Goal: Information Seeking & Learning: Learn about a topic

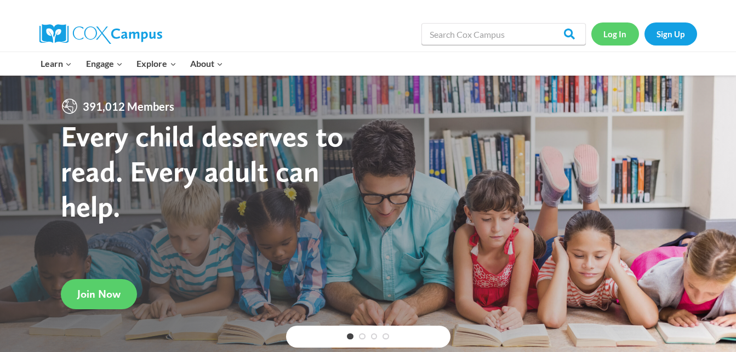
click at [616, 41] on link "Log In" at bounding box center [615, 33] width 48 height 22
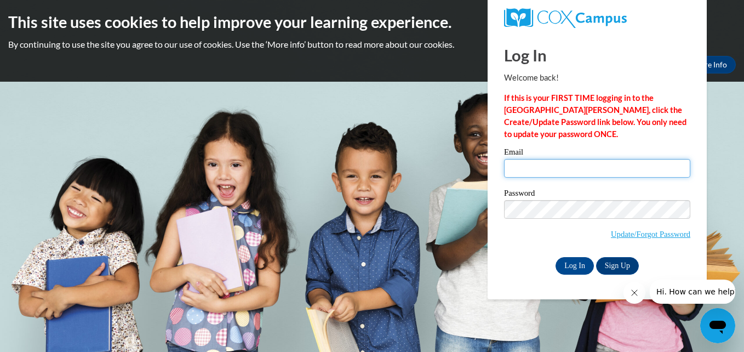
click at [561, 163] on input "Email" at bounding box center [597, 168] width 186 height 19
type input "Jlekenta@mhc.net"
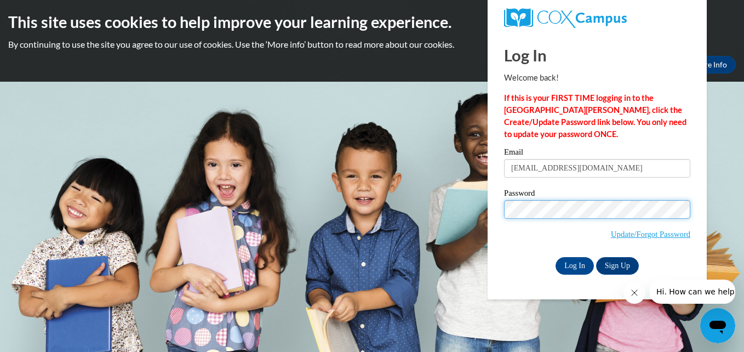
click at [556, 257] on input "Log In" at bounding box center [575, 266] width 38 height 18
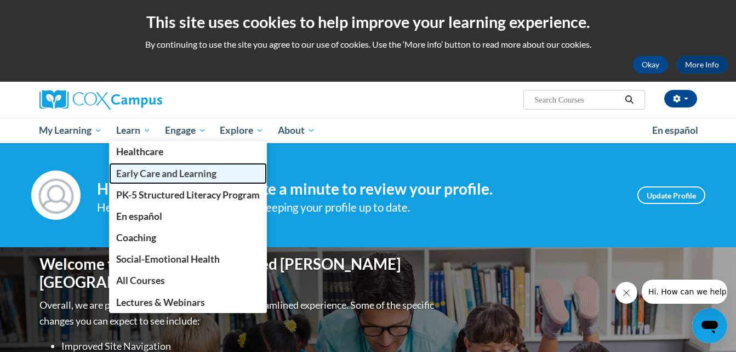
click at [139, 170] on span "Early Care and Learning" at bounding box center [166, 174] width 100 height 12
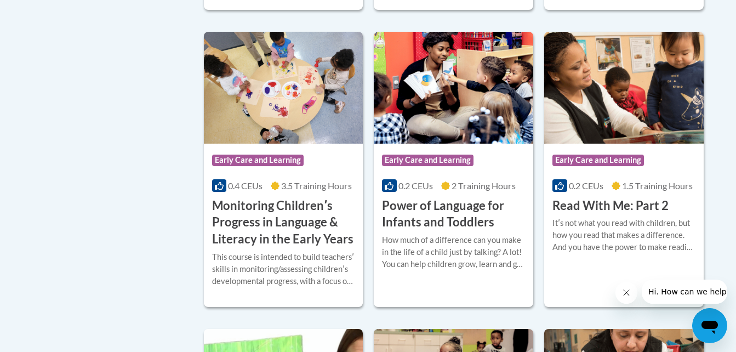
scroll to position [1008, 0]
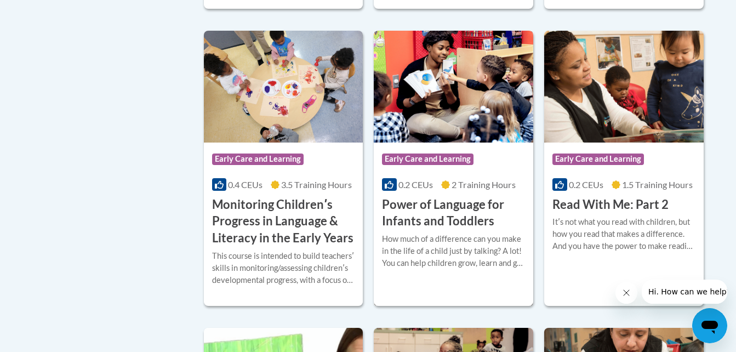
click at [417, 223] on h3 "Power of Language for Infants and Toddlers" at bounding box center [453, 213] width 143 height 34
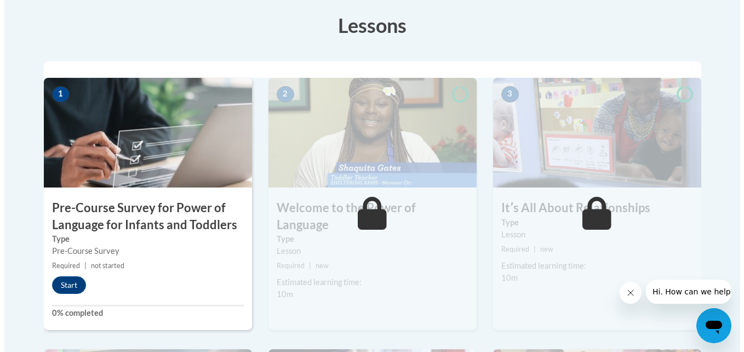
scroll to position [329, 0]
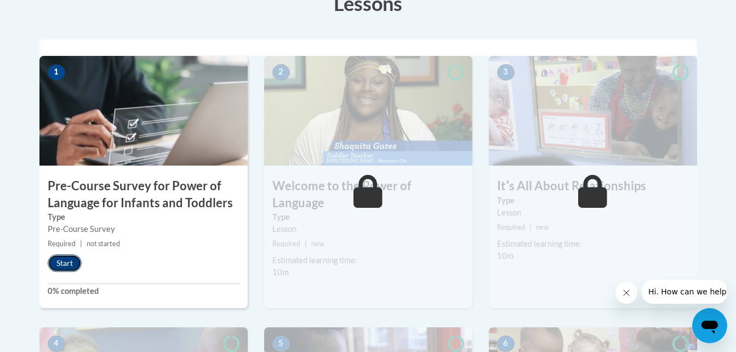
click at [69, 260] on button "Start" at bounding box center [65, 263] width 34 height 18
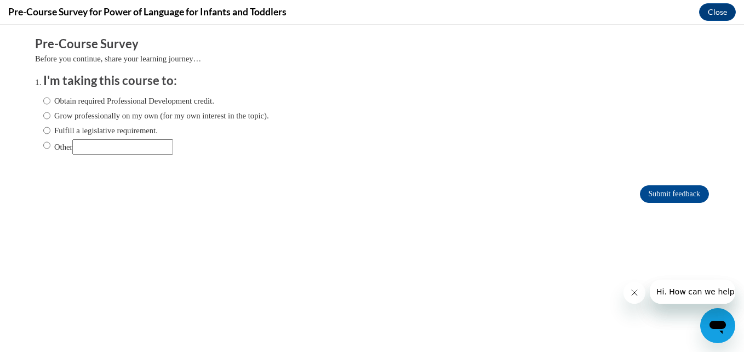
scroll to position [0, 0]
click at [43, 100] on input "Obtain required Professional Development credit." at bounding box center [46, 101] width 7 height 12
radio input "true"
click at [650, 189] on input "Submit feedback" at bounding box center [674, 194] width 69 height 18
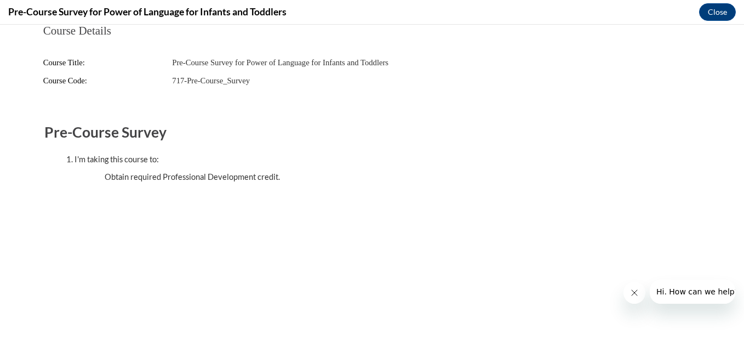
click at [636, 289] on icon "Close message from company" at bounding box center [634, 292] width 9 height 9
click at [718, 14] on button "Close" at bounding box center [717, 12] width 37 height 18
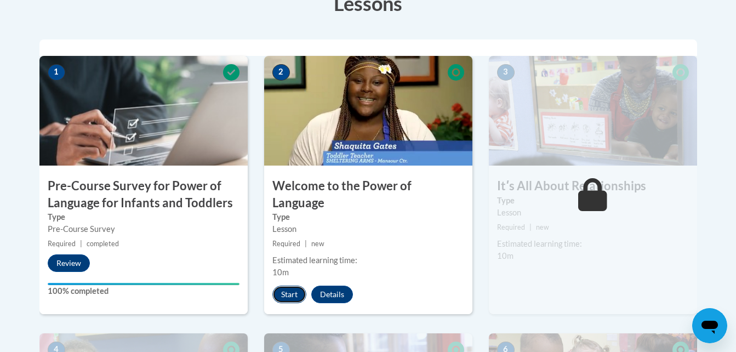
click at [301, 286] on button "Start" at bounding box center [289, 295] width 34 height 18
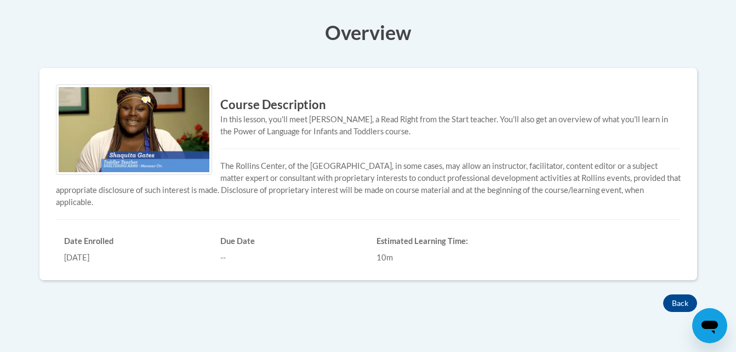
scroll to position [307, 0]
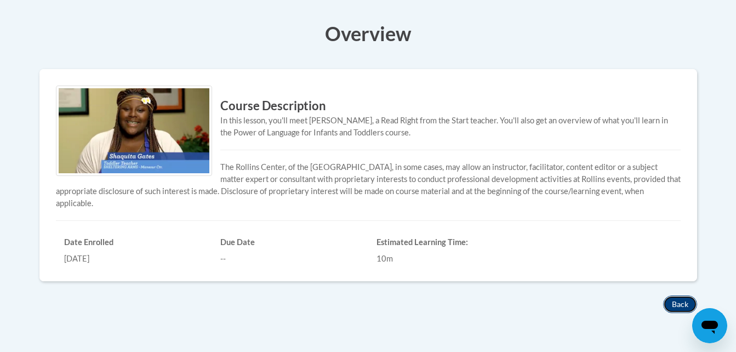
click at [673, 303] on button "Back" at bounding box center [680, 304] width 34 height 18
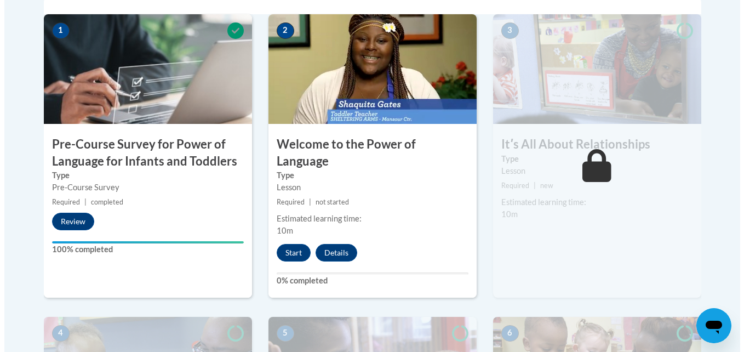
scroll to position [373, 0]
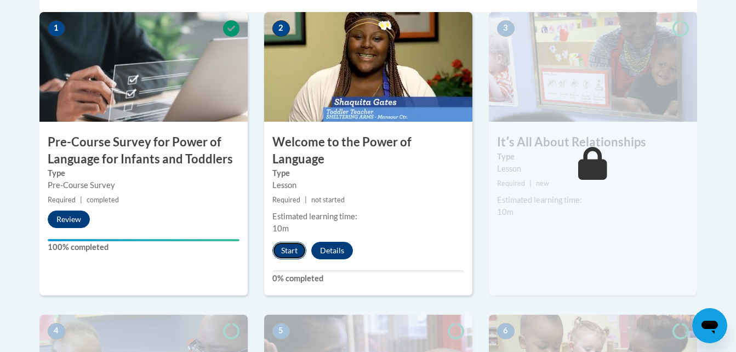
click at [292, 242] on button "Start" at bounding box center [289, 251] width 34 height 18
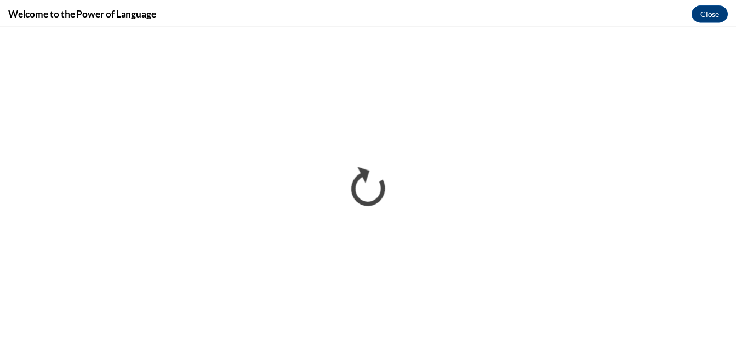
scroll to position [0, 0]
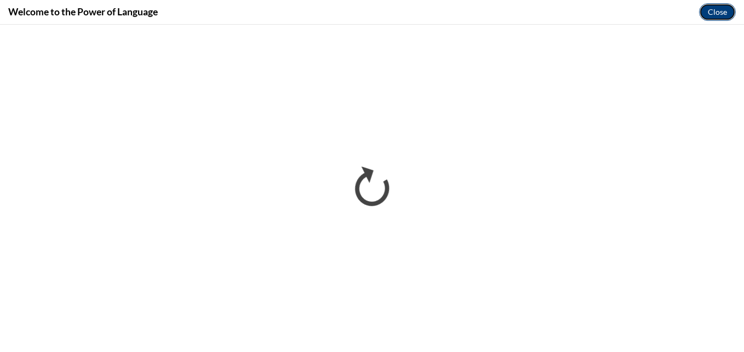
click at [712, 10] on button "Close" at bounding box center [717, 12] width 37 height 18
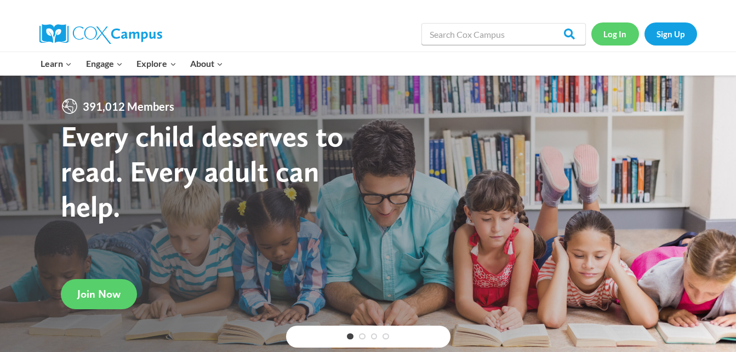
click at [616, 32] on link "Log In" at bounding box center [615, 33] width 48 height 22
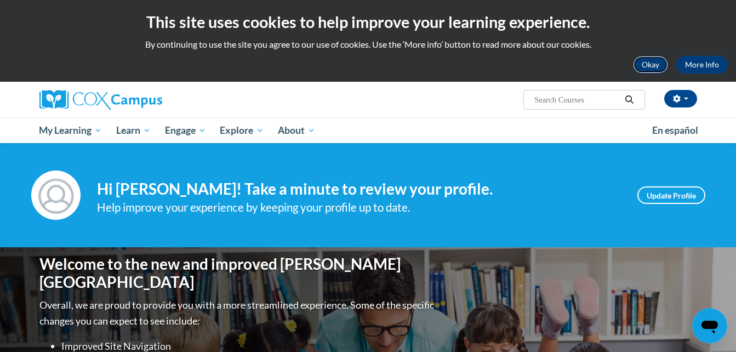
click at [646, 66] on button "Okay" at bounding box center [650, 65] width 35 height 18
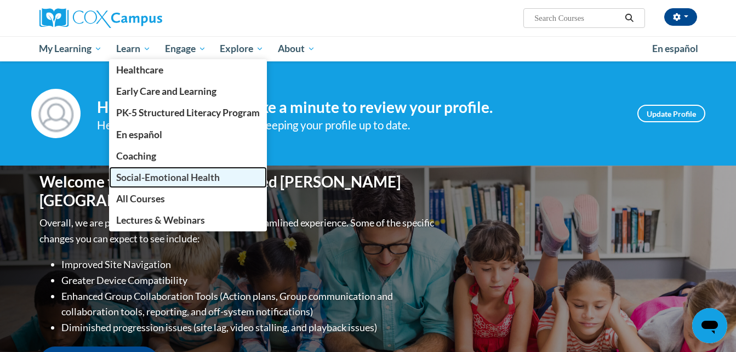
click at [135, 177] on span "Social-Emotional Health" at bounding box center [168, 178] width 104 height 12
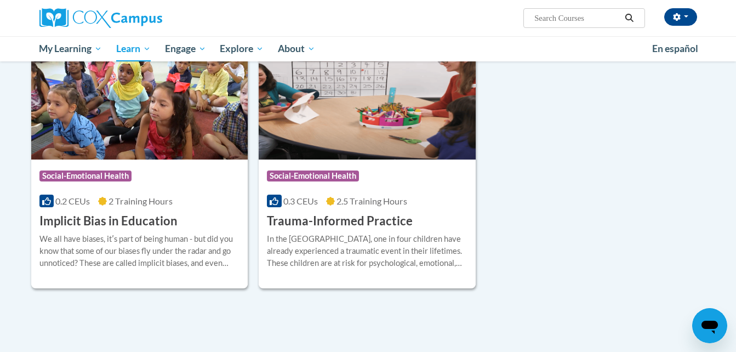
scroll to position [153, 0]
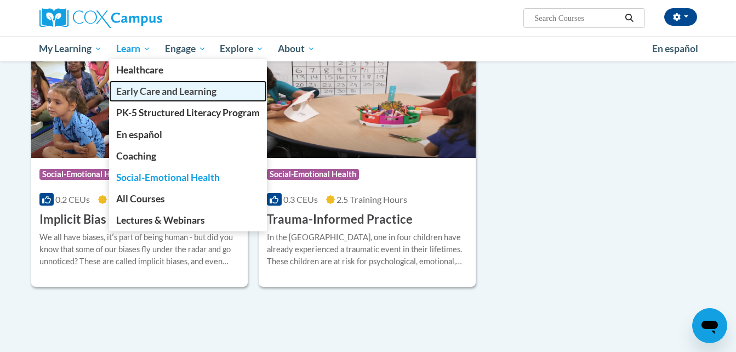
click at [150, 87] on span "Early Care and Learning" at bounding box center [166, 92] width 100 height 12
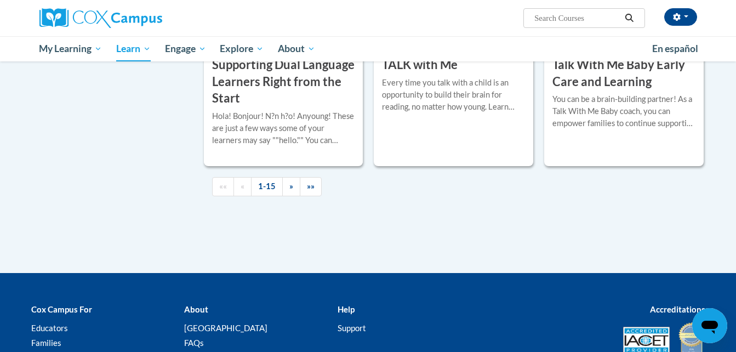
scroll to position [1644, 0]
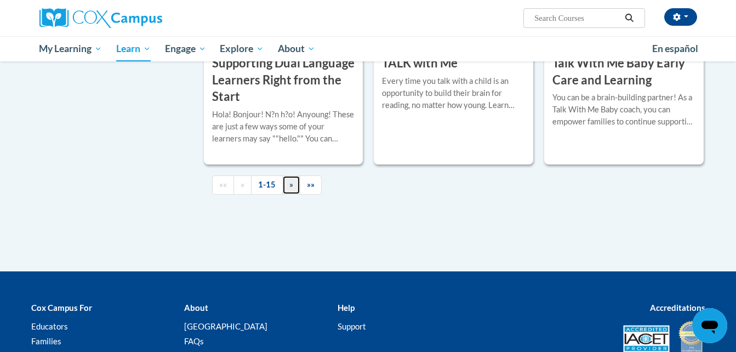
click at [291, 195] on link "»" at bounding box center [291, 184] width 18 height 19
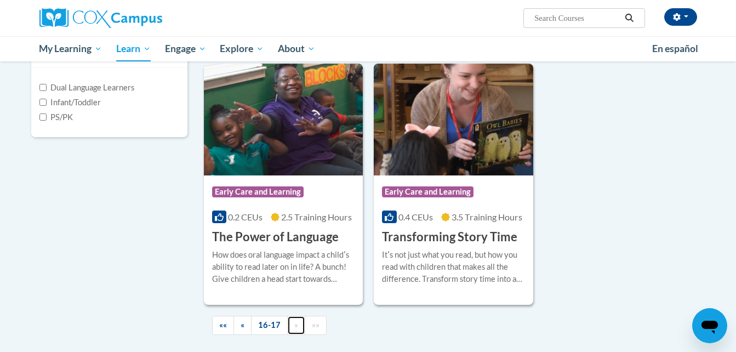
scroll to position [285, 0]
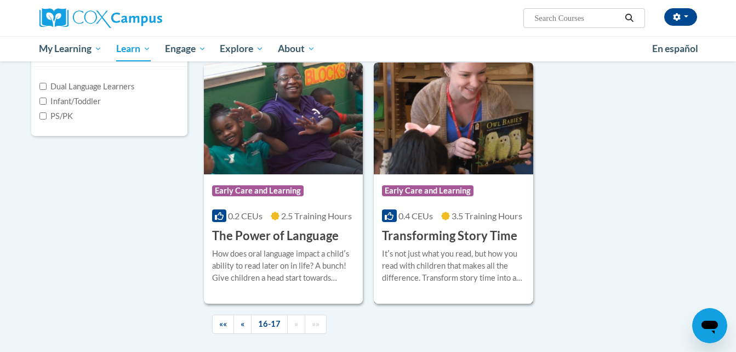
click at [447, 162] on img at bounding box center [453, 118] width 159 height 112
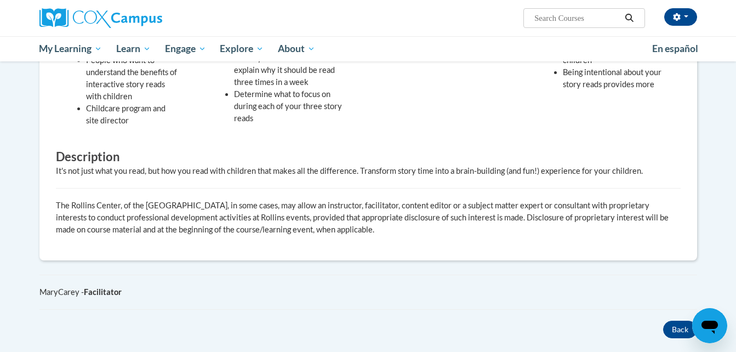
scroll to position [417, 0]
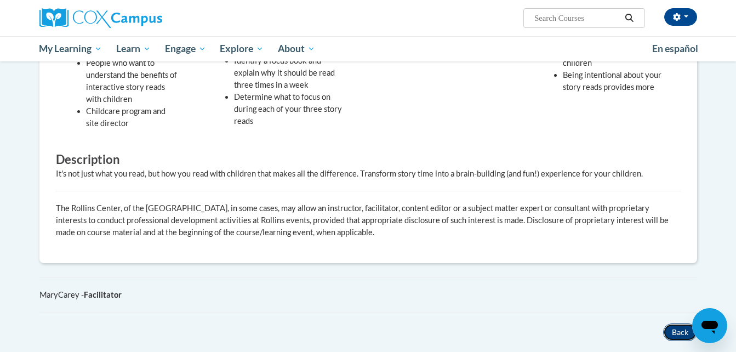
click at [680, 323] on button "Back" at bounding box center [680, 332] width 34 height 18
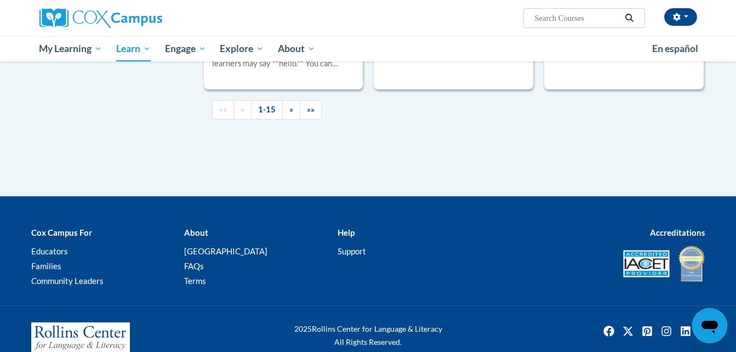
scroll to position [1717, 0]
